Goal: Task Accomplishment & Management: Manage account settings

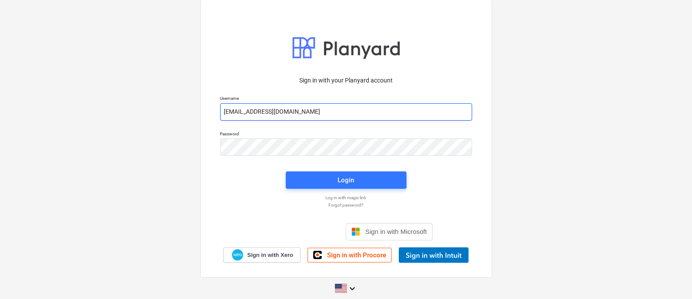
click at [306, 109] on input "orizabel+hsd@conservatoriosa.com" at bounding box center [346, 111] width 252 height 17
type input "[EMAIL_ADDRESS][DOMAIN_NAME]"
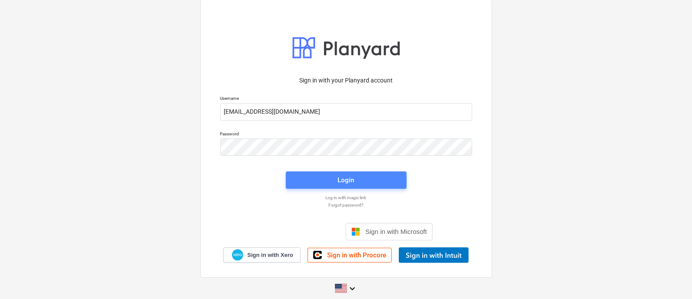
click at [330, 183] on span "Login" at bounding box center [346, 180] width 100 height 11
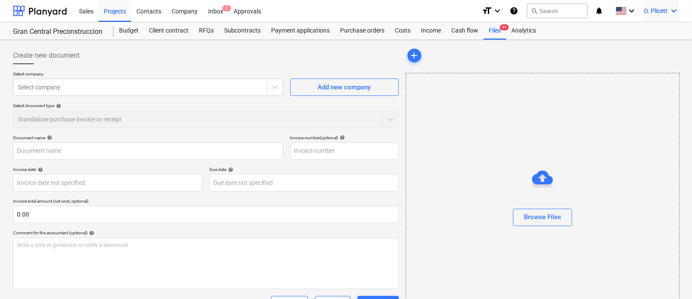
click at [661, 11] on span "O. Plicett" at bounding box center [656, 10] width 24 height 7
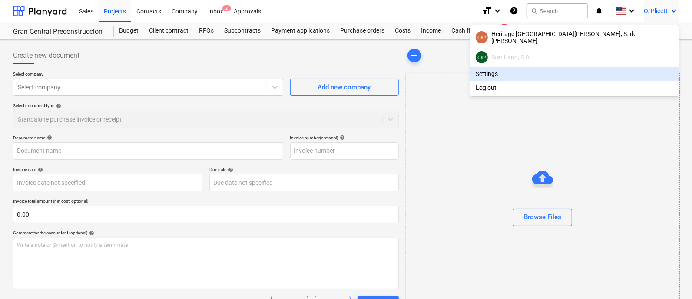
click at [594, 72] on div "Settings" at bounding box center [575, 74] width 209 height 14
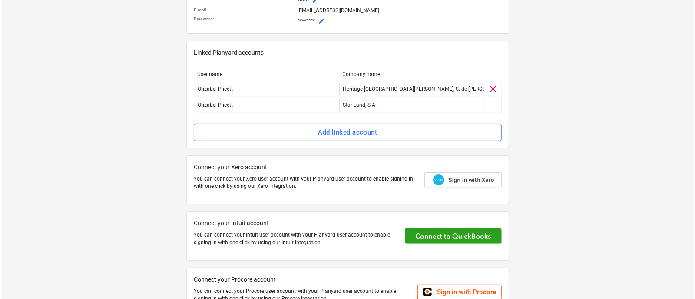
scroll to position [193, 0]
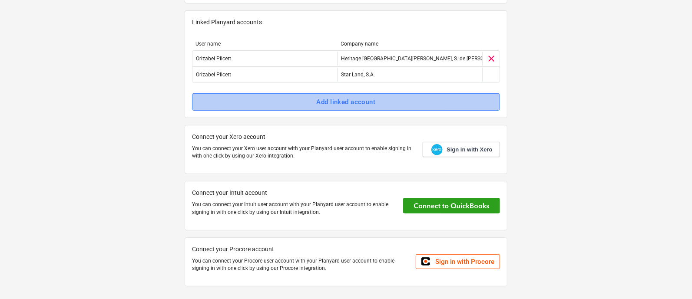
click at [384, 95] on button "Add linked account" at bounding box center [346, 101] width 308 height 17
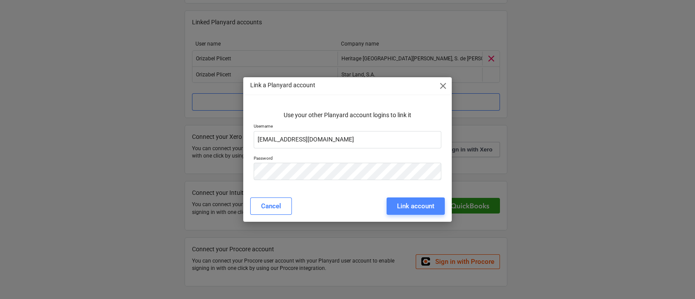
click at [409, 203] on div "Link account" at bounding box center [415, 206] width 37 height 11
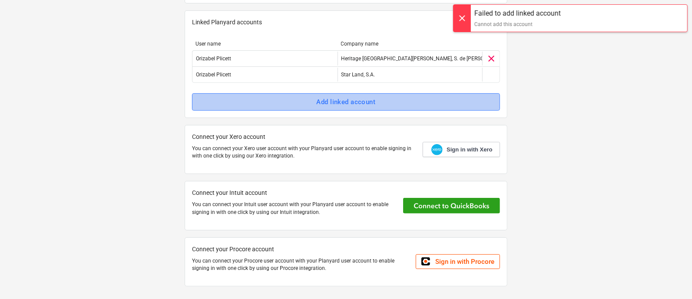
click at [355, 105] on div "Add linked account" at bounding box center [346, 101] width 59 height 11
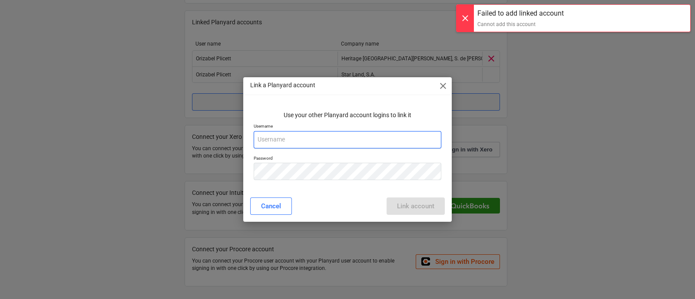
type input "[EMAIL_ADDRESS][DOMAIN_NAME]"
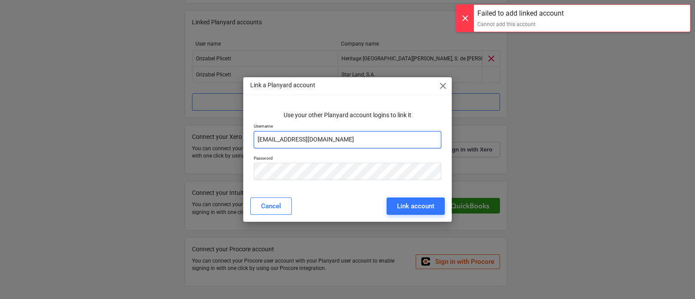
click at [350, 143] on input "[EMAIL_ADDRESS][DOMAIN_NAME]" at bounding box center [348, 139] width 188 height 17
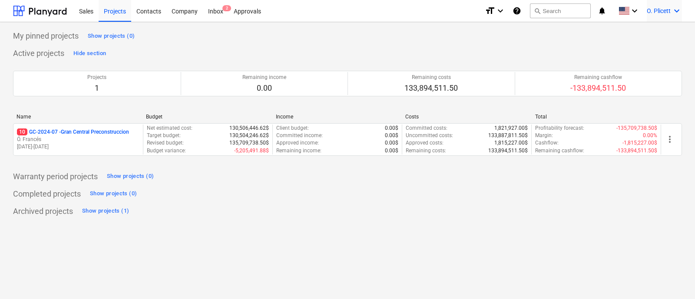
click at [659, 6] on div "O. Plicett keyboard_arrow_down" at bounding box center [664, 11] width 35 height 22
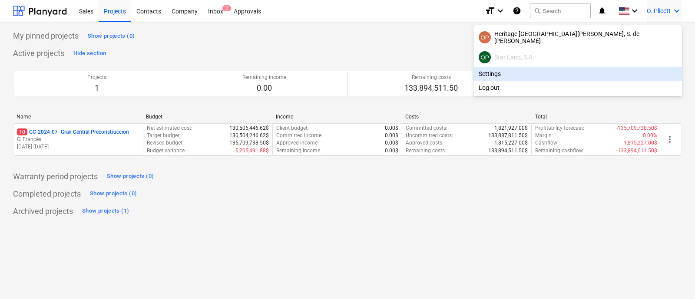
click at [619, 72] on div "Settings" at bounding box center [578, 74] width 209 height 14
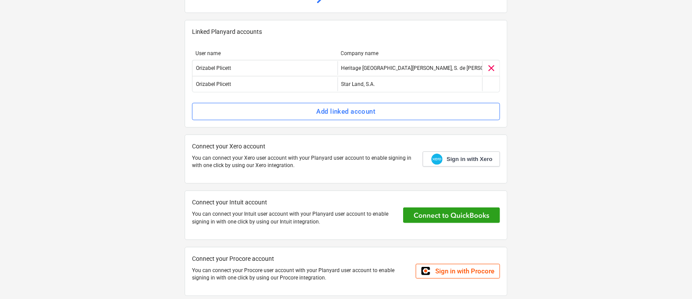
scroll to position [193, 0]
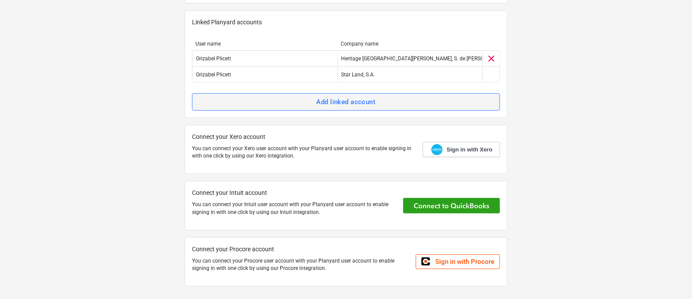
click at [456, 98] on span "Add linked account" at bounding box center [346, 101] width 289 height 11
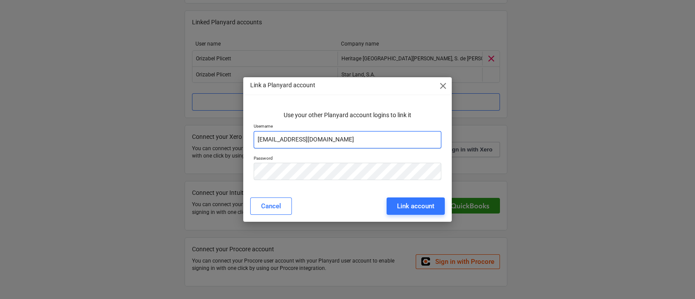
drag, startPoint x: 344, startPoint y: 139, endPoint x: 216, endPoint y: 146, distance: 128.5
click at [216, 146] on div "Link a Planyard account close Use your other Planyard account logins to link it…" at bounding box center [347, 149] width 695 height 299
paste input "+l15"
type input "[EMAIL_ADDRESS][DOMAIN_NAME]"
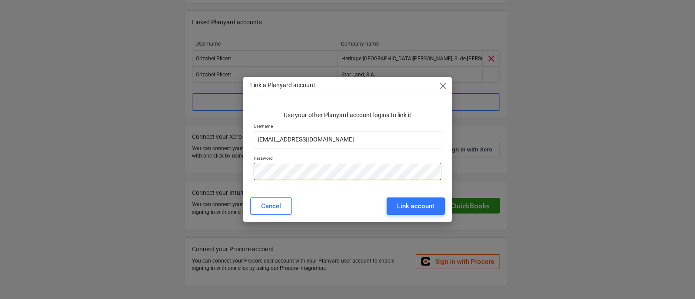
click at [243, 176] on div "Use your other Planyard account logins to link it Username orizabel+l15@conserv…" at bounding box center [347, 147] width 209 height 87
click at [443, 150] on div "Username orizabel+l15@conservatoriosa.com" at bounding box center [347, 136] width 195 height 32
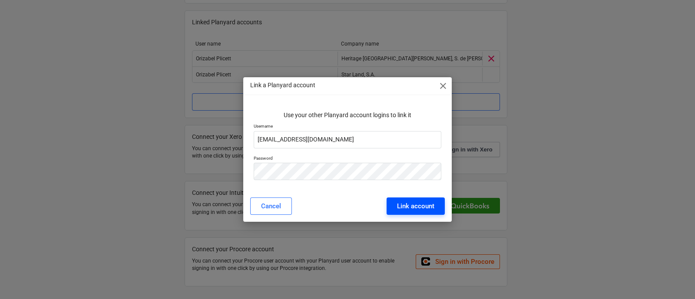
click at [400, 206] on div "Link account" at bounding box center [415, 206] width 37 height 11
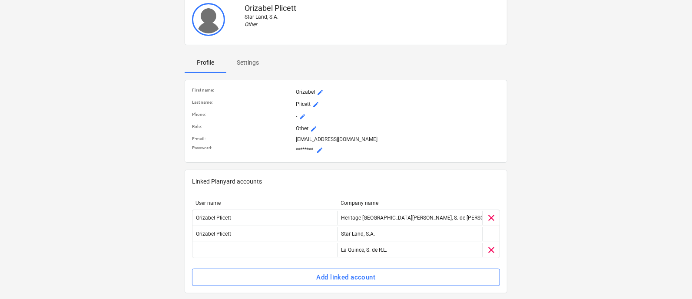
scroll to position [0, 0]
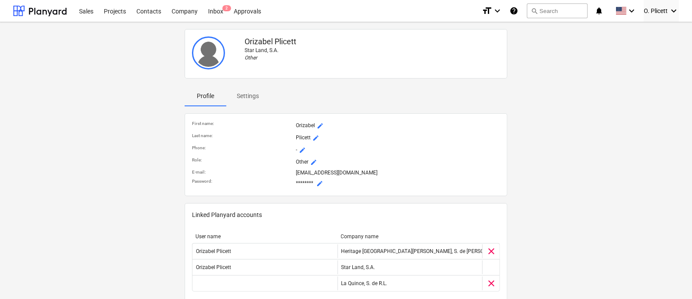
click at [207, 49] on img at bounding box center [208, 53] width 33 height 33
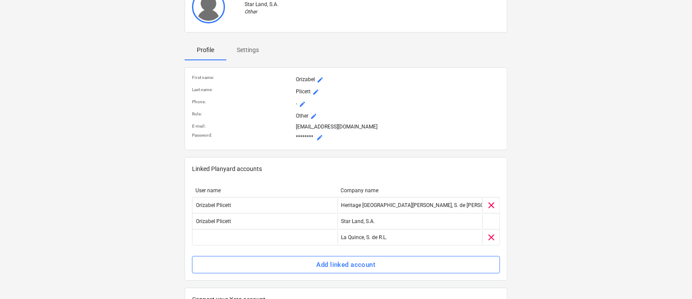
scroll to position [108, 0]
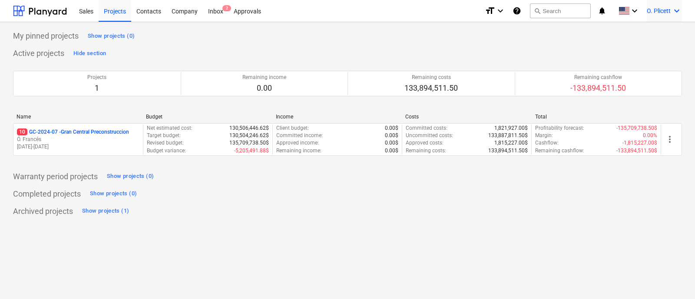
click at [650, 14] on span "O. Plicett" at bounding box center [659, 10] width 24 height 7
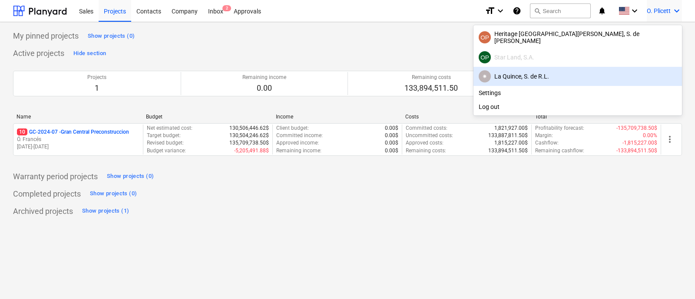
click at [614, 78] on div "✷ La Quince, S. de [PERSON_NAME]" at bounding box center [578, 76] width 198 height 12
